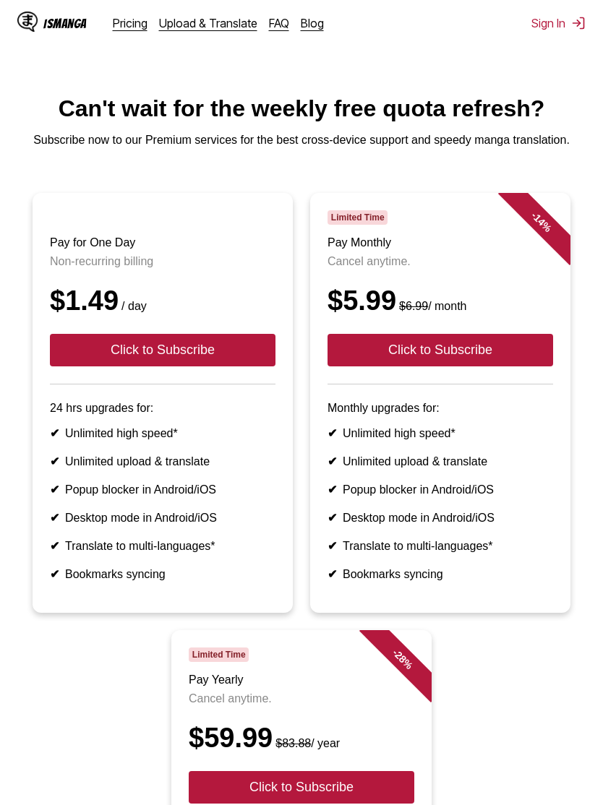
click at [249, 366] on button "Click to Subscribe" at bounding box center [163, 350] width 226 height 33
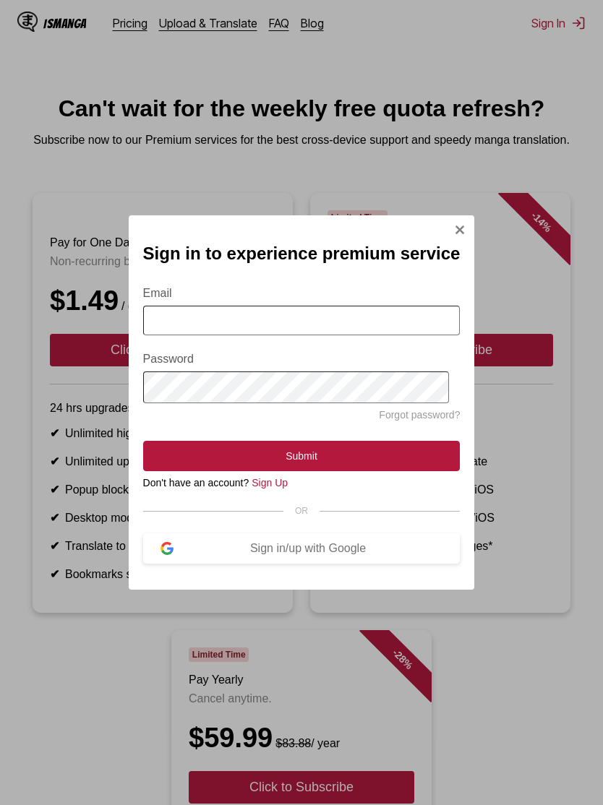
click at [454, 228] on img "Sign In Modal" at bounding box center [460, 230] width 12 height 12
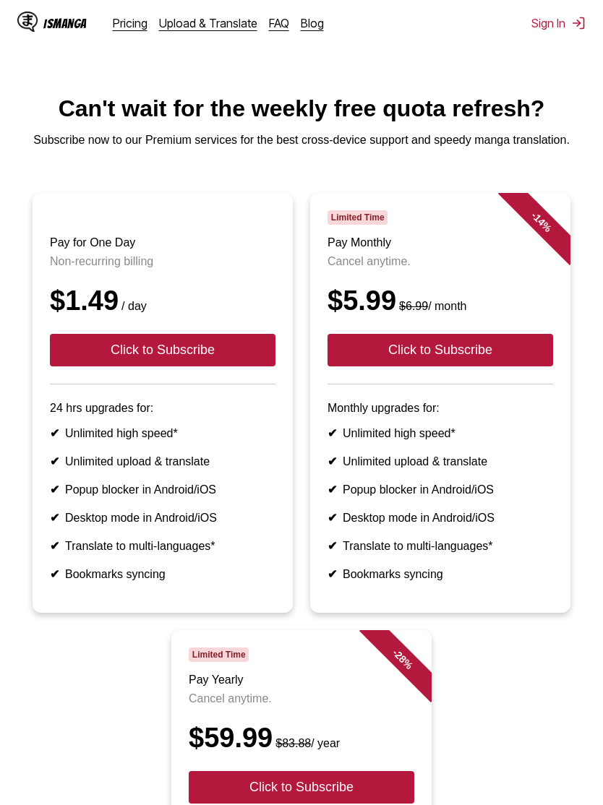
click at [580, 28] on img at bounding box center [578, 23] width 14 height 14
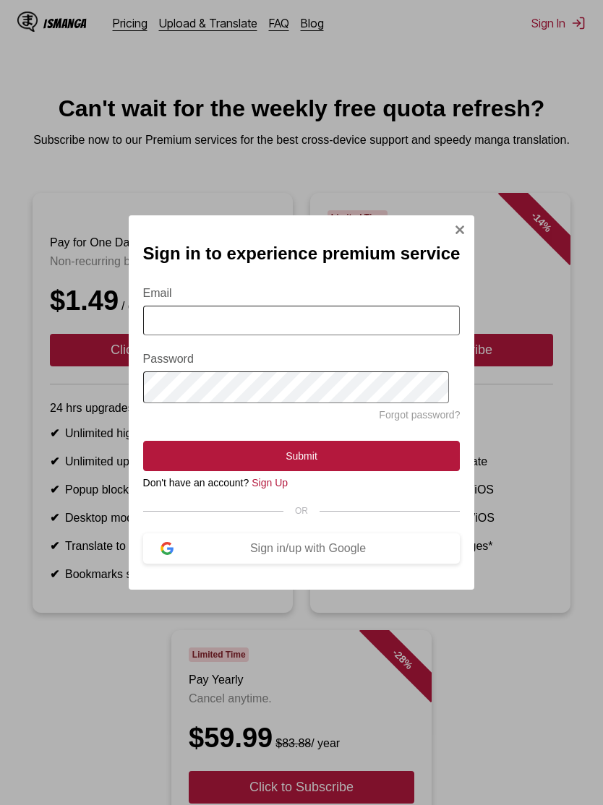
click at [411, 325] on input "Email" at bounding box center [301, 321] width 317 height 30
click at [359, 539] on button "Sign in/up with Google" at bounding box center [301, 548] width 317 height 30
click at [361, 554] on div "Sign in/up with Google" at bounding box center [308, 548] width 270 height 13
click at [353, 555] on div "Sign in/up with Google" at bounding box center [308, 548] width 270 height 13
click at [355, 548] on div "Sign in/up with Google" at bounding box center [308, 548] width 270 height 13
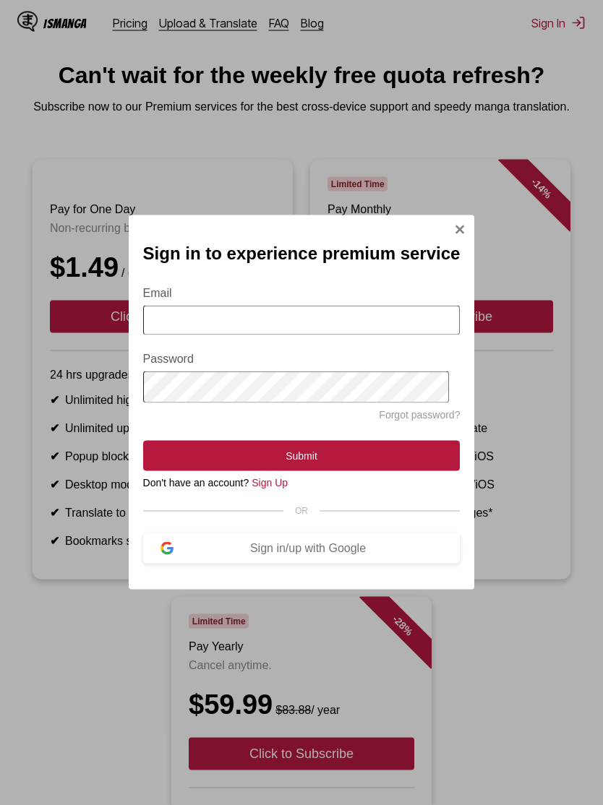
scroll to position [52, 0]
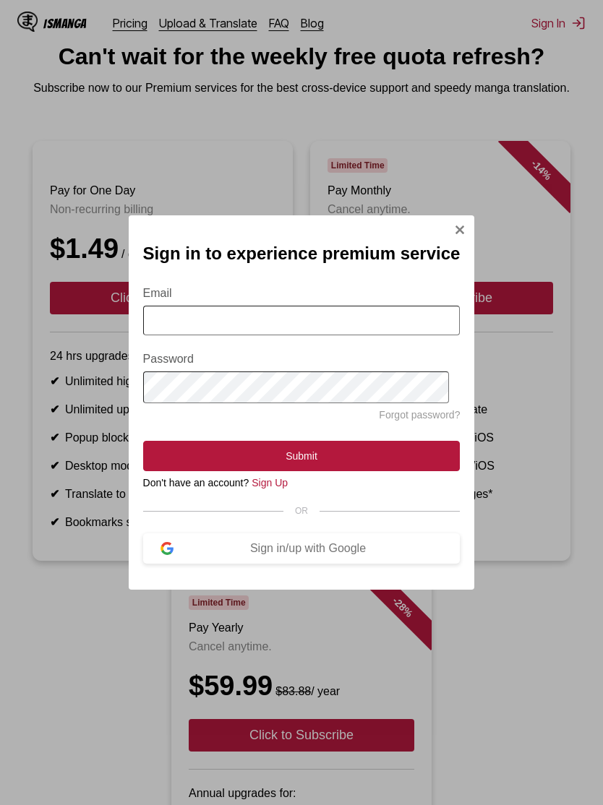
click at [349, 554] on div "Sign in/up with Google" at bounding box center [308, 548] width 270 height 13
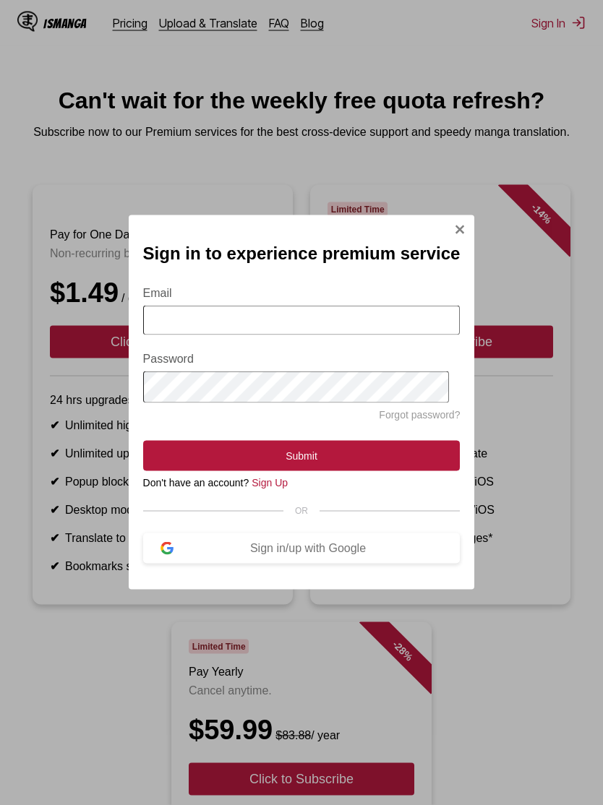
scroll to position [0, 0]
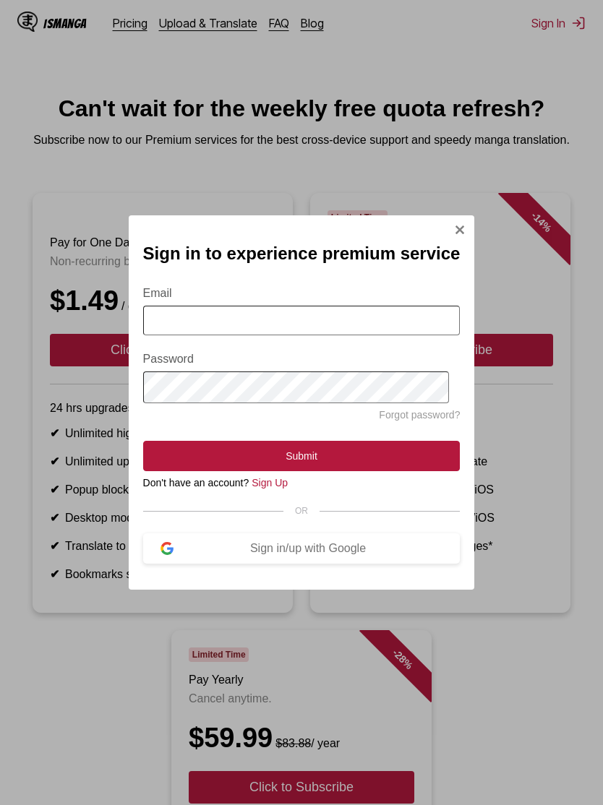
click at [386, 313] on input "Email" at bounding box center [301, 321] width 317 height 30
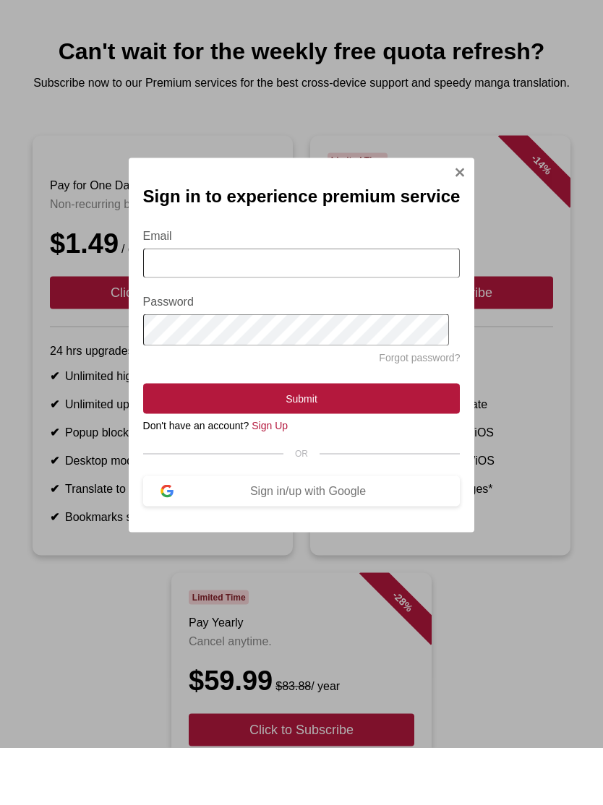
click at [202, 542] on div "Sign in/up with Google" at bounding box center [308, 548] width 270 height 13
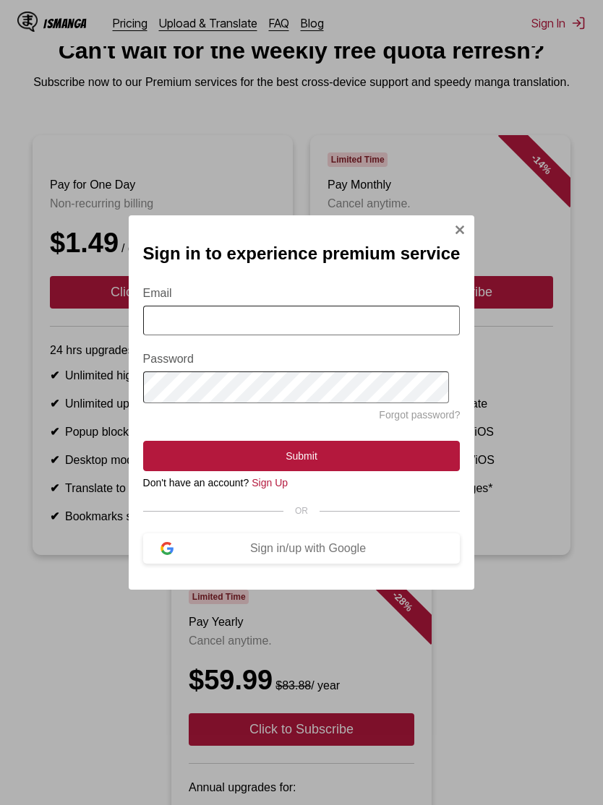
click at [400, 554] on div "Sign in/up with Google" at bounding box center [308, 548] width 270 height 13
click at [394, 544] on button "Sign in/up with Google" at bounding box center [301, 548] width 317 height 30
click at [394, 543] on button "Sign in/up with Google" at bounding box center [301, 548] width 317 height 30
click at [363, 564] on button "Sign in/up with Google" at bounding box center [301, 548] width 317 height 30
click at [463, 219] on div "Sign in to experience premium service Email Password Forgot password? Submit Do…" at bounding box center [302, 402] width 346 height 375
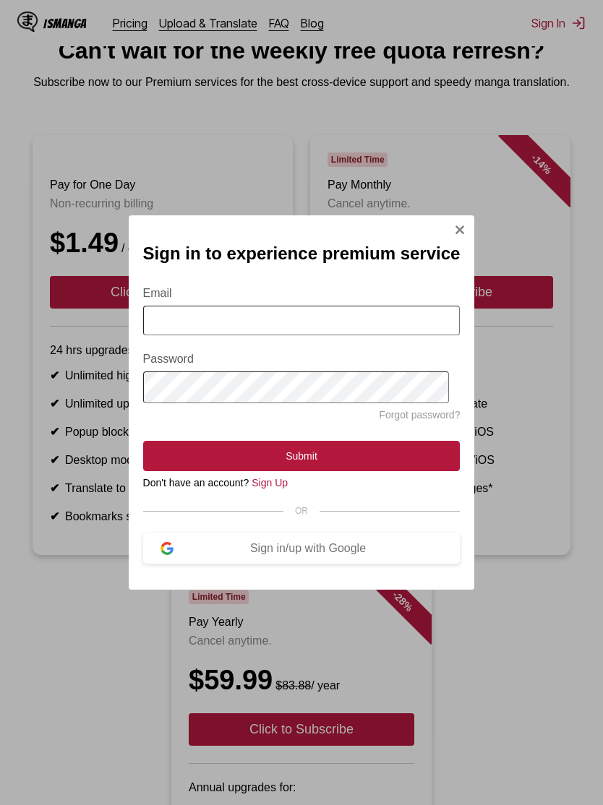
click at [458, 226] on img "Sign In Modal" at bounding box center [460, 230] width 12 height 12
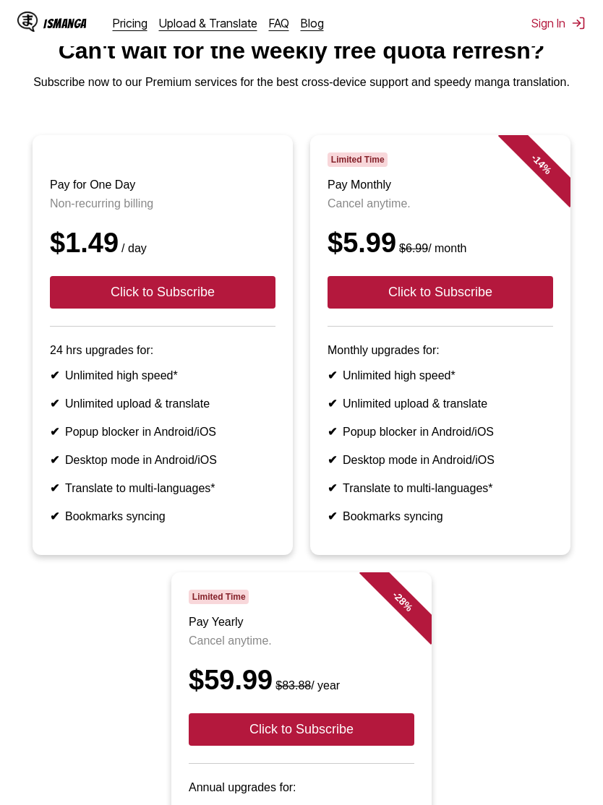
click at [568, 22] on button "Sign In" at bounding box center [558, 23] width 54 height 14
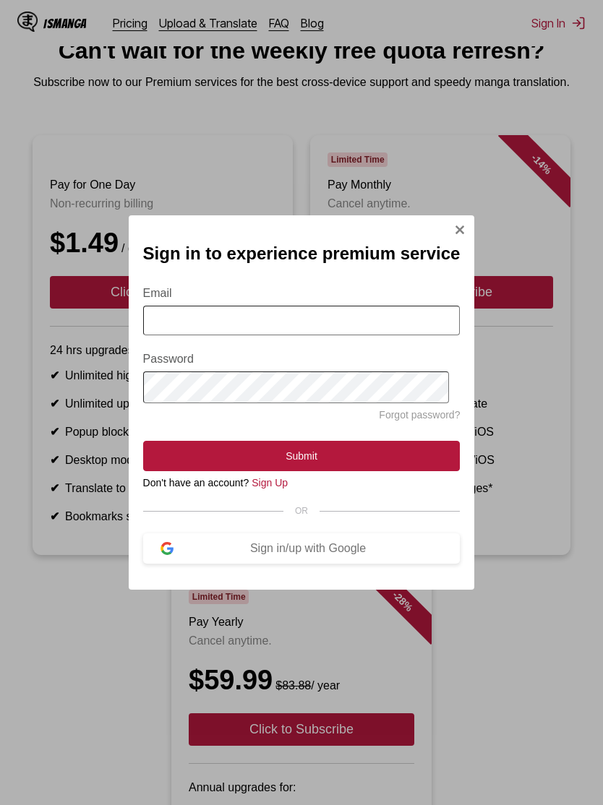
click at [332, 555] on div "Sign in/up with Google" at bounding box center [308, 548] width 270 height 13
click at [333, 564] on button "Sign in/up with Google" at bounding box center [301, 548] width 317 height 30
click at [445, 233] on div "Sign in to experience premium service Email Password Forgot password? Submit Do…" at bounding box center [302, 402] width 346 height 375
click at [458, 224] on img "Sign In Modal" at bounding box center [460, 230] width 12 height 12
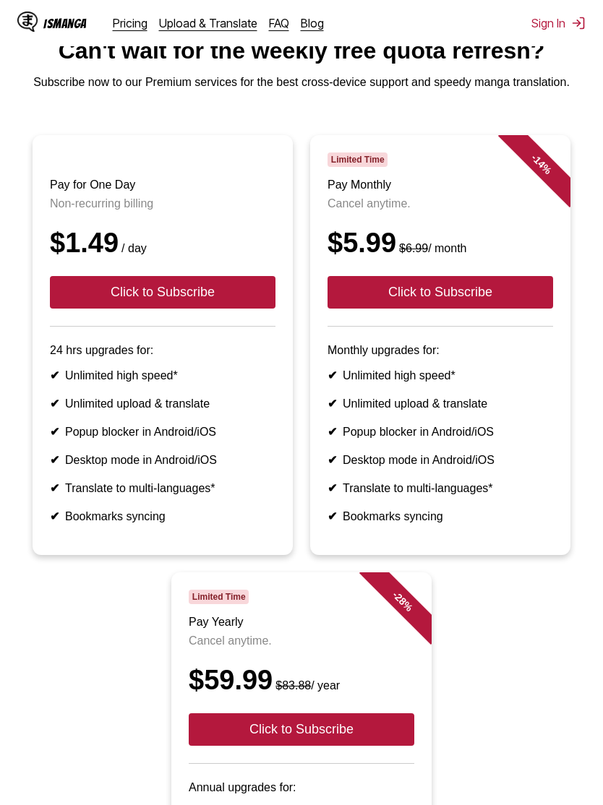
click at [243, 306] on button "Click to Subscribe" at bounding box center [163, 292] width 226 height 33
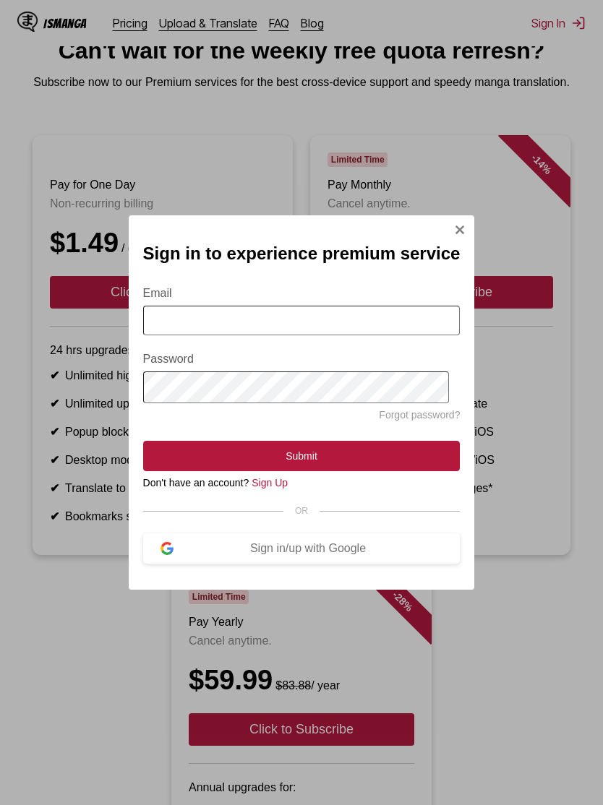
click at [360, 324] on input "Email" at bounding box center [301, 321] width 317 height 30
click at [280, 486] on link "Sign Up" at bounding box center [270, 483] width 36 height 12
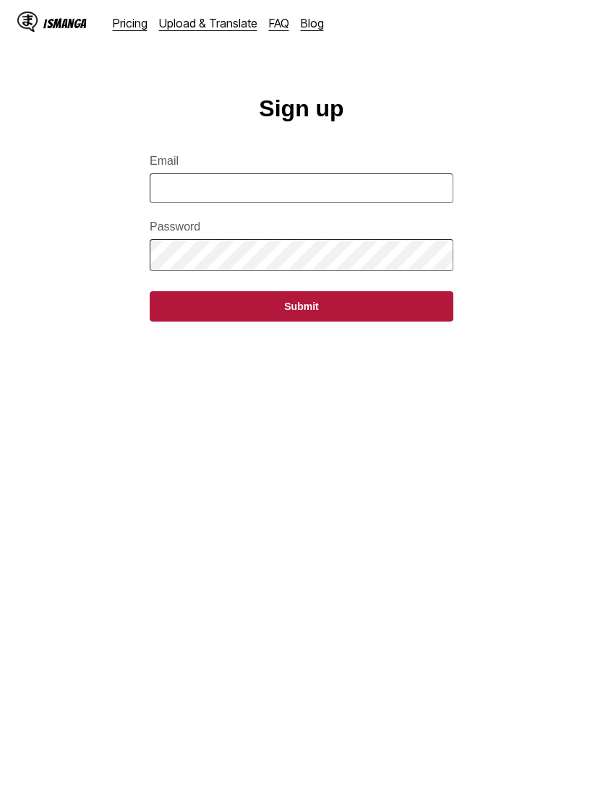
click at [358, 203] on input "Email" at bounding box center [302, 188] width 304 height 30
click at [317, 322] on button "Submit" at bounding box center [302, 306] width 304 height 30
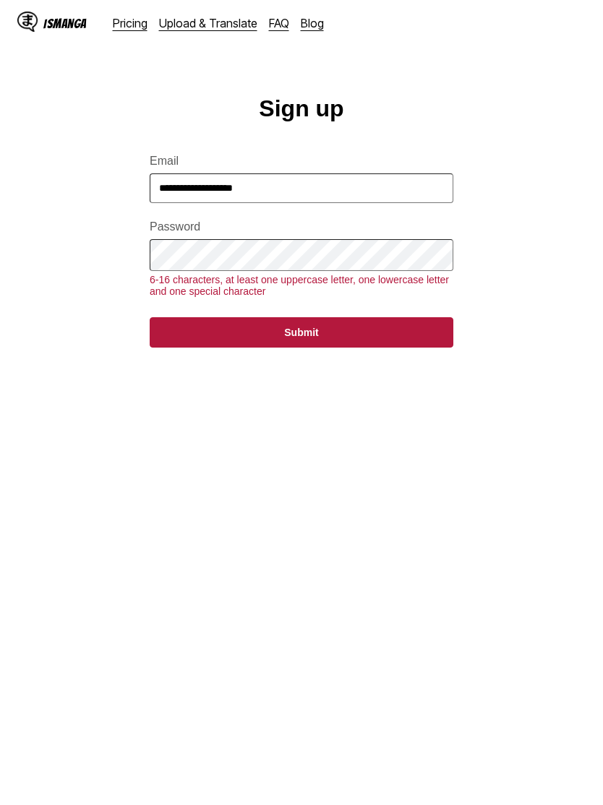
click at [322, 348] on button "Submit" at bounding box center [302, 332] width 304 height 30
click at [346, 348] on button "Submit" at bounding box center [302, 332] width 304 height 30
click at [353, 345] on button "Submit" at bounding box center [302, 332] width 304 height 30
click at [387, 348] on button "Submit" at bounding box center [302, 332] width 304 height 30
click at [369, 347] on button "Submit" at bounding box center [302, 332] width 304 height 30
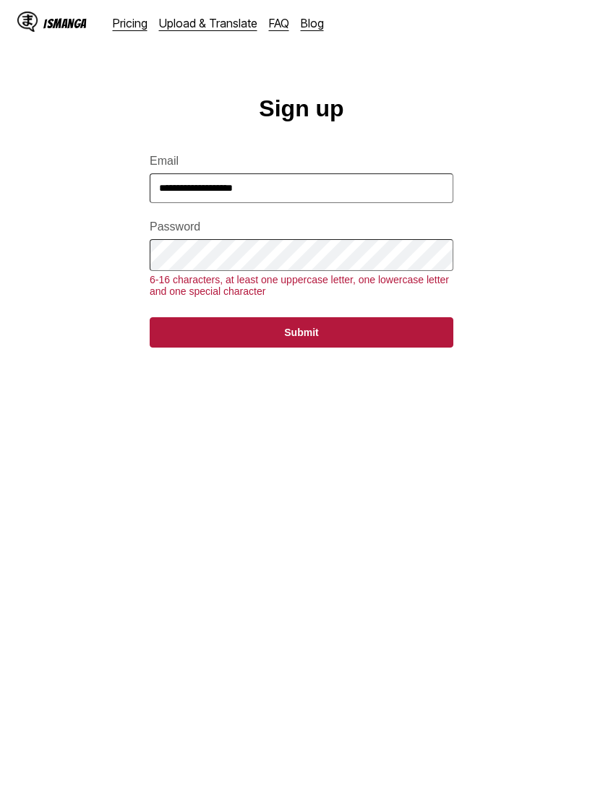
click at [364, 348] on button "Submit" at bounding box center [302, 332] width 304 height 30
click at [356, 347] on button "Submit" at bounding box center [302, 332] width 304 height 30
click at [356, 346] on button "Submit" at bounding box center [302, 332] width 304 height 30
click at [353, 345] on button "Submit" at bounding box center [302, 332] width 304 height 30
click at [352, 344] on button "Submit" at bounding box center [302, 332] width 304 height 30
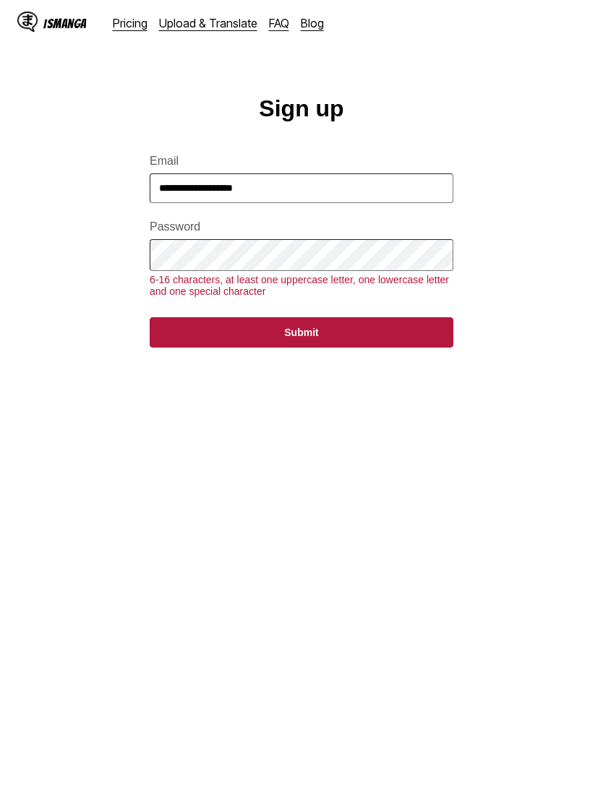
click at [377, 348] on button "Submit" at bounding box center [302, 332] width 304 height 30
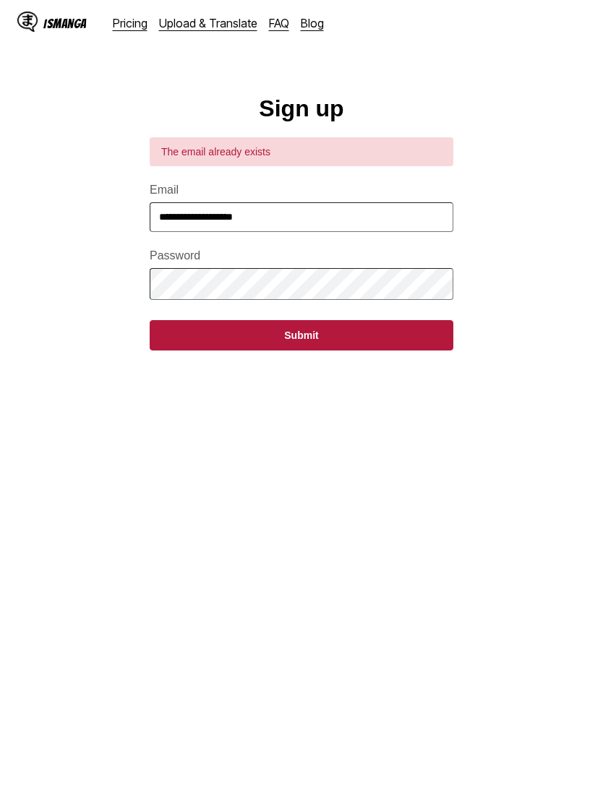
click at [334, 232] on input "**********" at bounding box center [302, 217] width 304 height 30
type input "*"
type input "**********"
click at [354, 340] on button "Submit" at bounding box center [302, 335] width 304 height 30
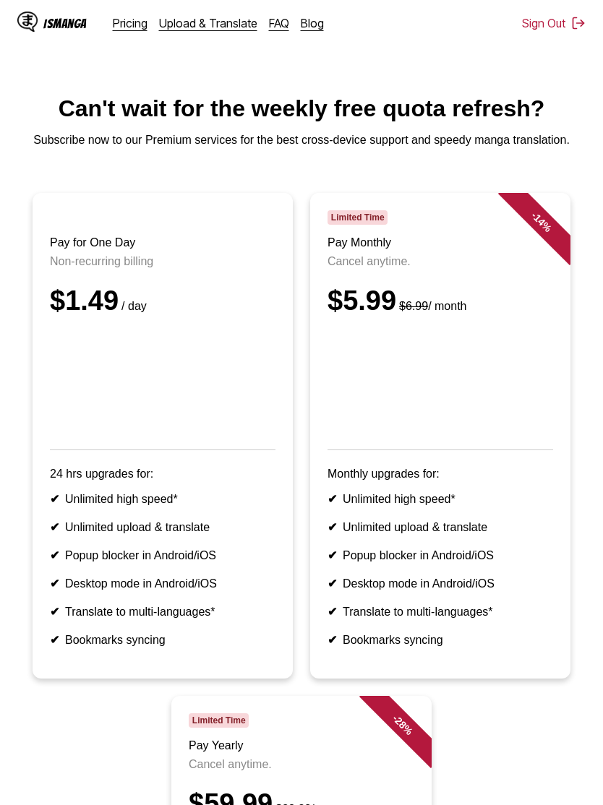
click at [502, 704] on ul "Pay for One Day Non-recurring billing $1.49 / day 24 hrs upgrades for: ✔ Unlimi…" at bounding box center [302, 710] width 580 height 1034
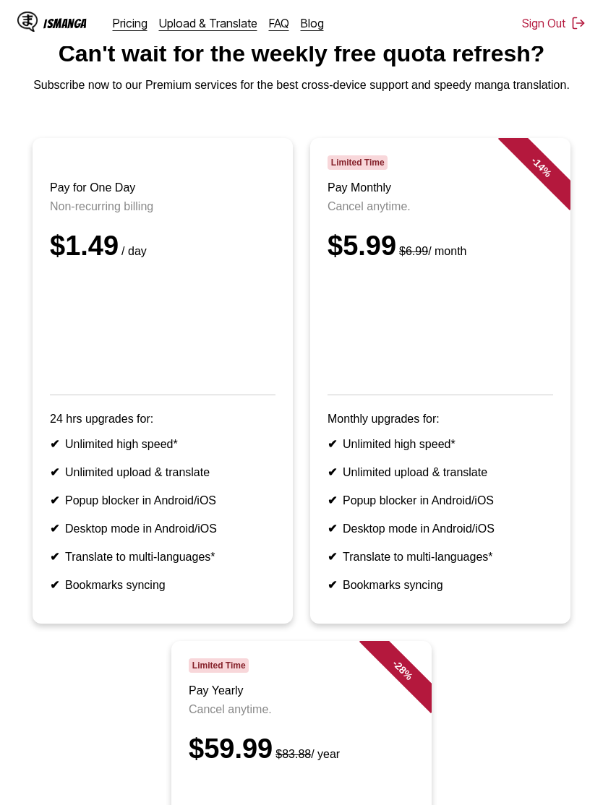
scroll to position [54, 0]
